Goal: Find specific page/section: Find specific page/section

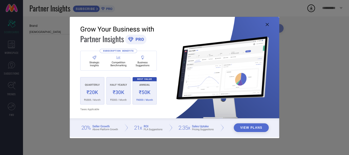
type input "All"
click at [266, 24] on icon at bounding box center [267, 24] width 3 height 3
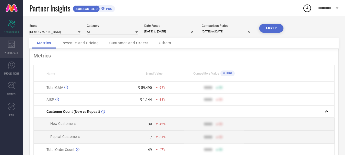
click at [15, 48] on icon at bounding box center [11, 45] width 7 height 8
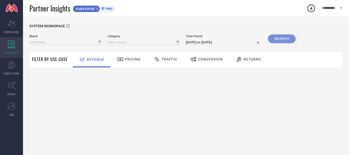
type input "[DEMOGRAPHIC_DATA]"
type input "All"
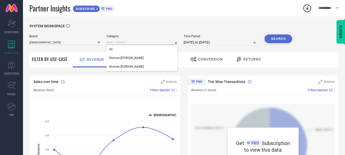
click at [135, 45] on input at bounding box center [142, 42] width 71 height 5
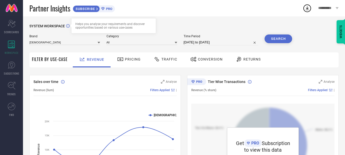
click at [67, 26] on icon at bounding box center [68, 26] width 4 height 4
click at [100, 43] on icon at bounding box center [99, 42] width 3 height 3
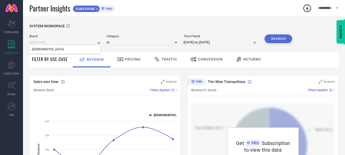
click at [337, 7] on div "**********" at bounding box center [328, 8] width 33 height 16
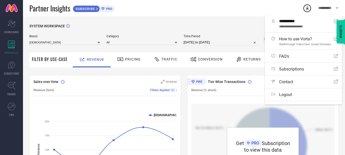
click at [61, 38] on span "Brand" at bounding box center [64, 36] width 71 height 4
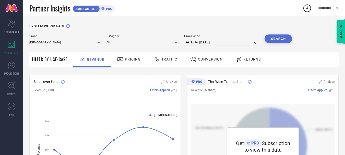
click at [109, 10] on span "PRO" at bounding box center [109, 9] width 8 height 4
